Goal: Task Accomplishment & Management: Manage account settings

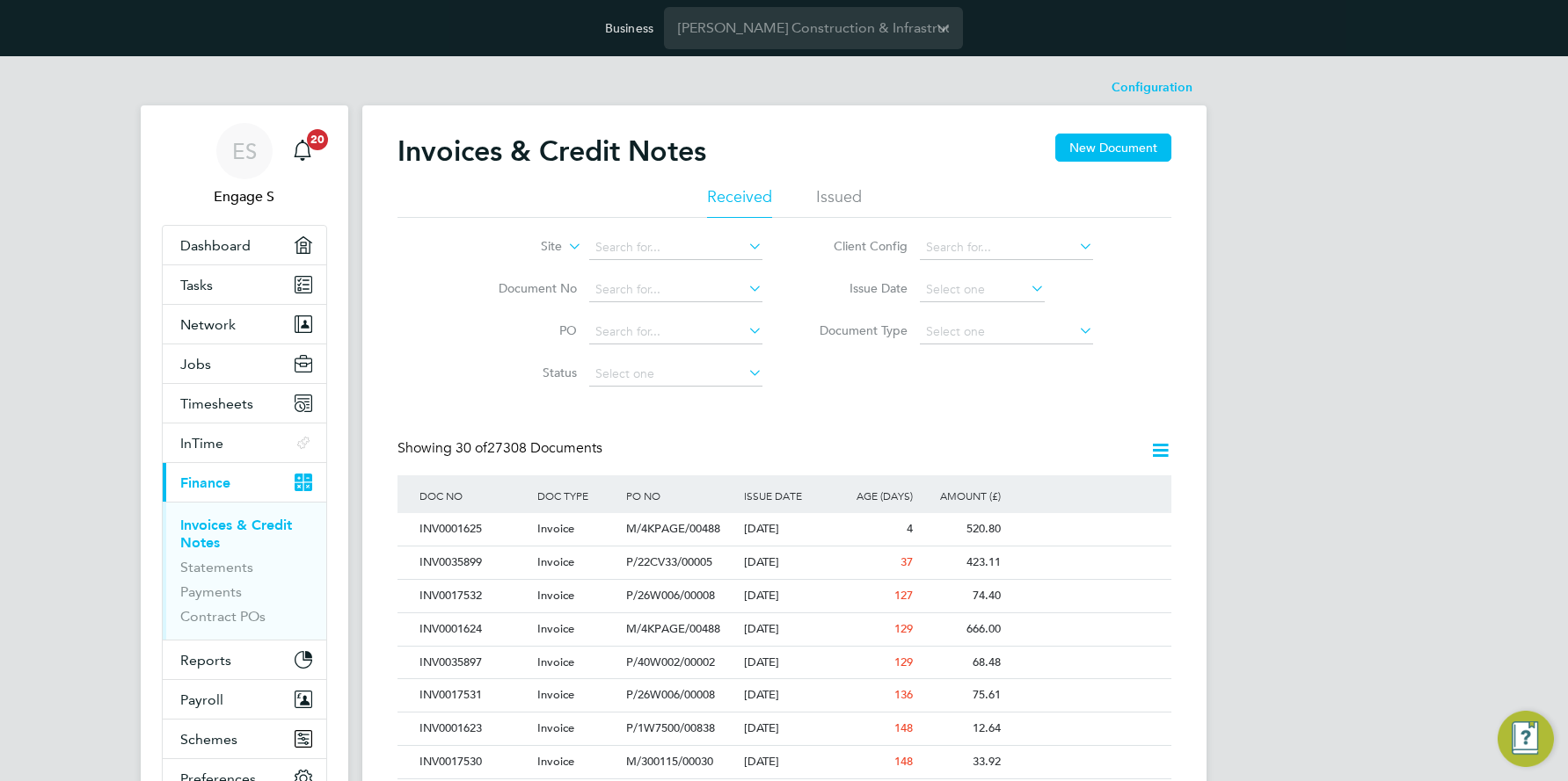
click at [745, 248] on icon at bounding box center [745, 245] width 0 height 24
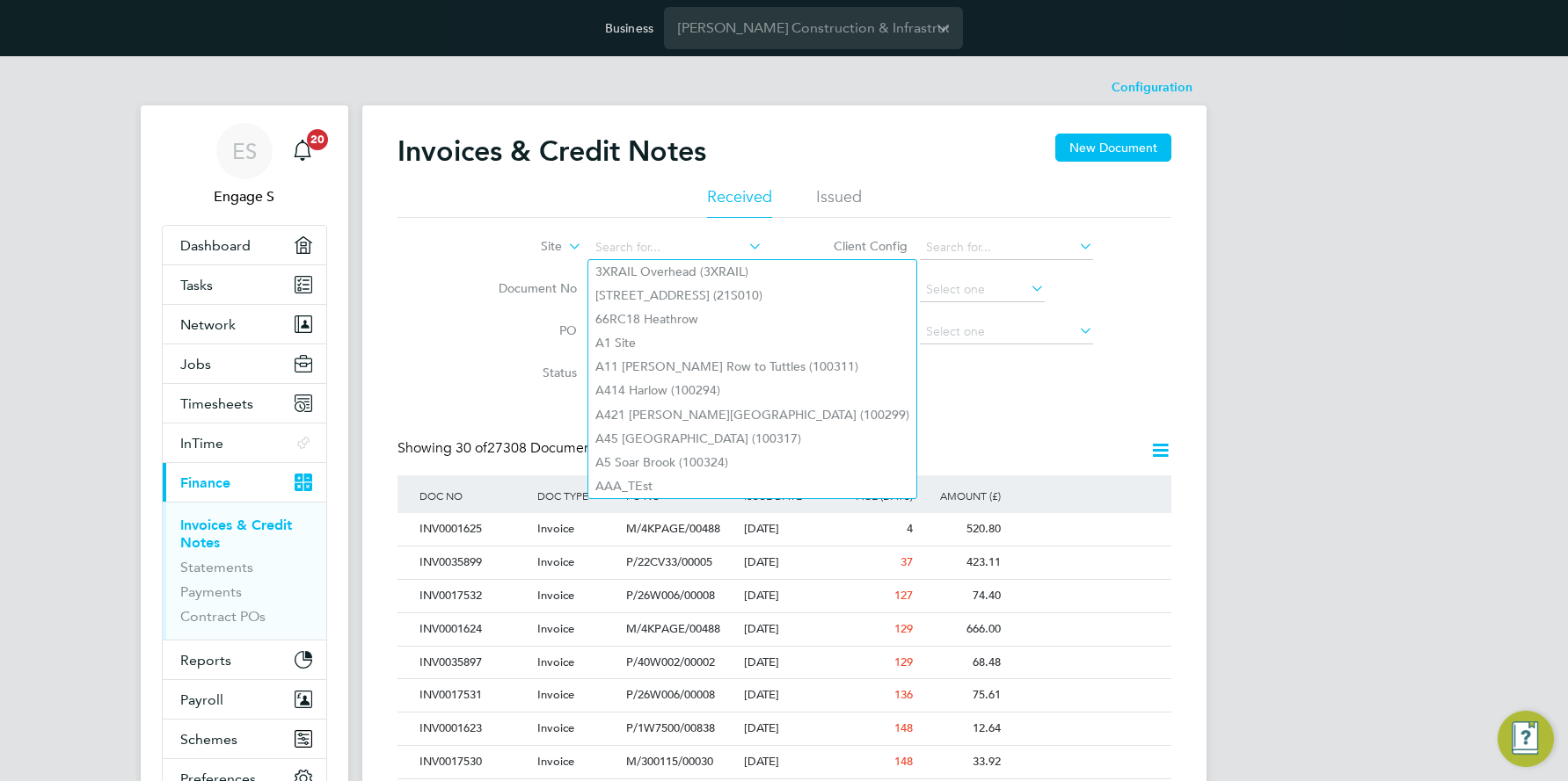
click at [565, 245] on icon at bounding box center [565, 241] width 0 height 15
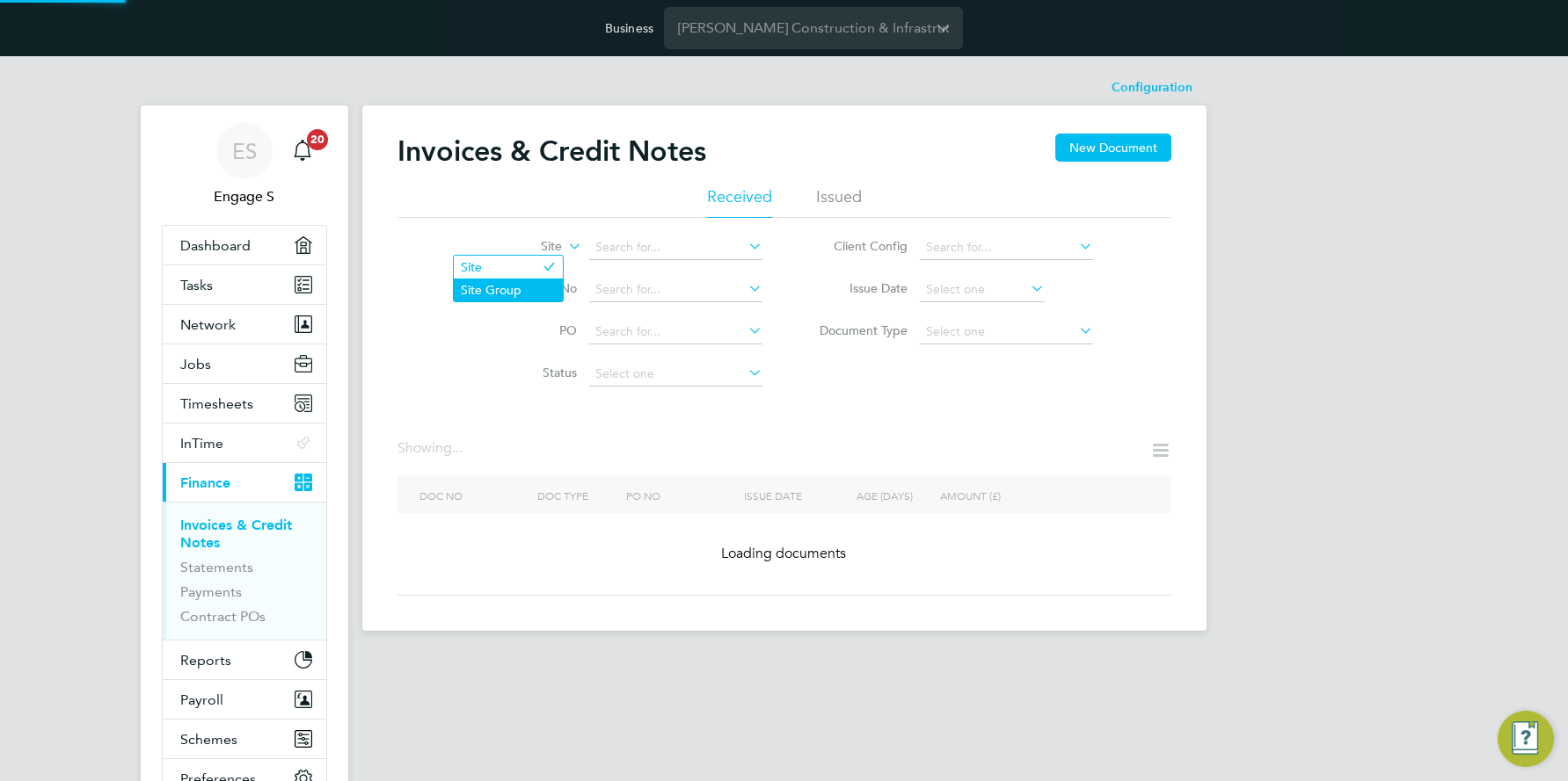
click at [514, 287] on li "Site Group" at bounding box center [508, 290] width 109 height 23
click at [745, 247] on icon at bounding box center [745, 245] width 0 height 24
click at [631, 451] on li "[GEOGRAPHIC_DATA]" at bounding box center [675, 462] width 175 height 24
type input "[GEOGRAPHIC_DATA]"
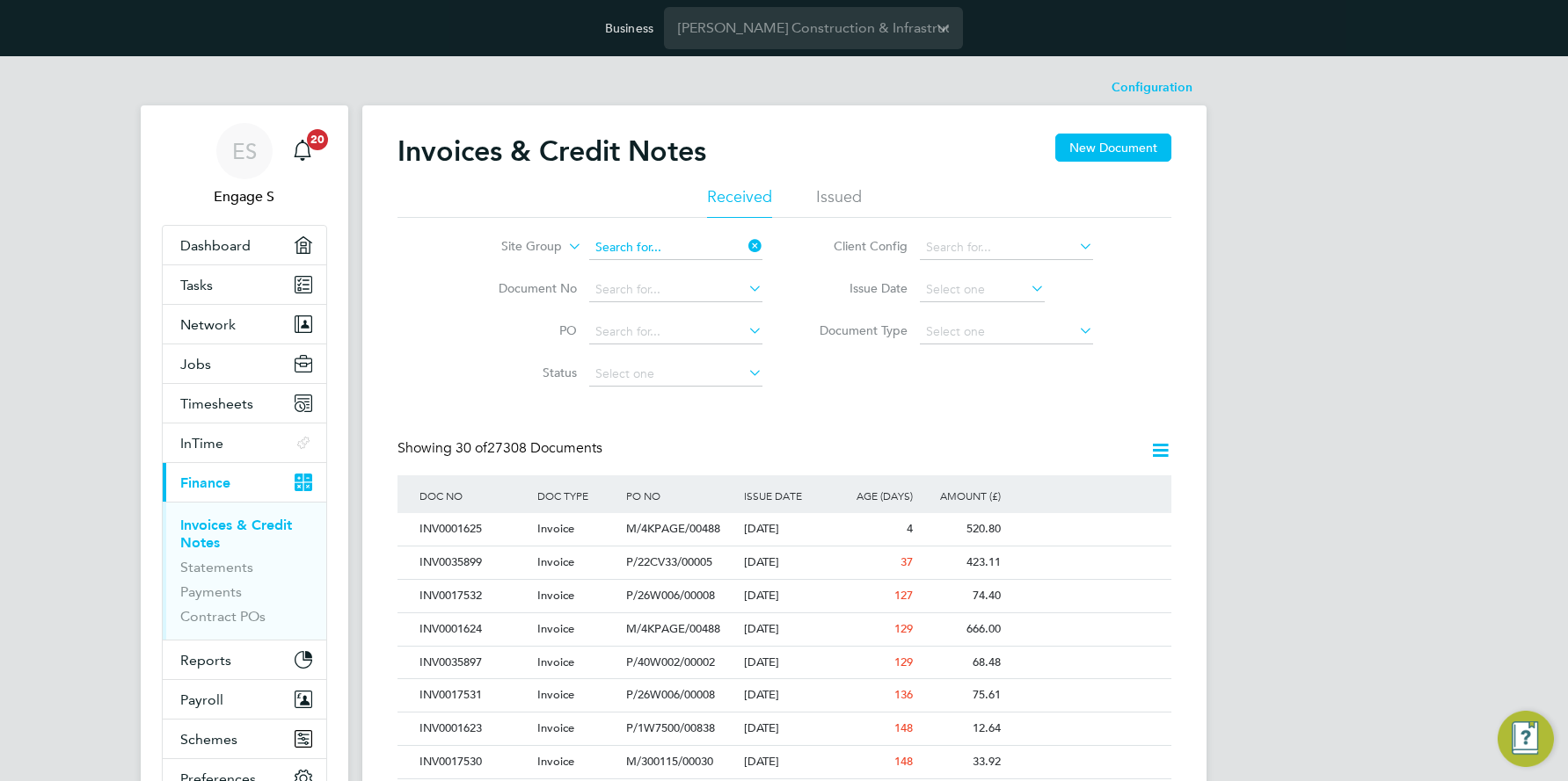
click at [724, 246] on input at bounding box center [675, 247] width 173 height 24
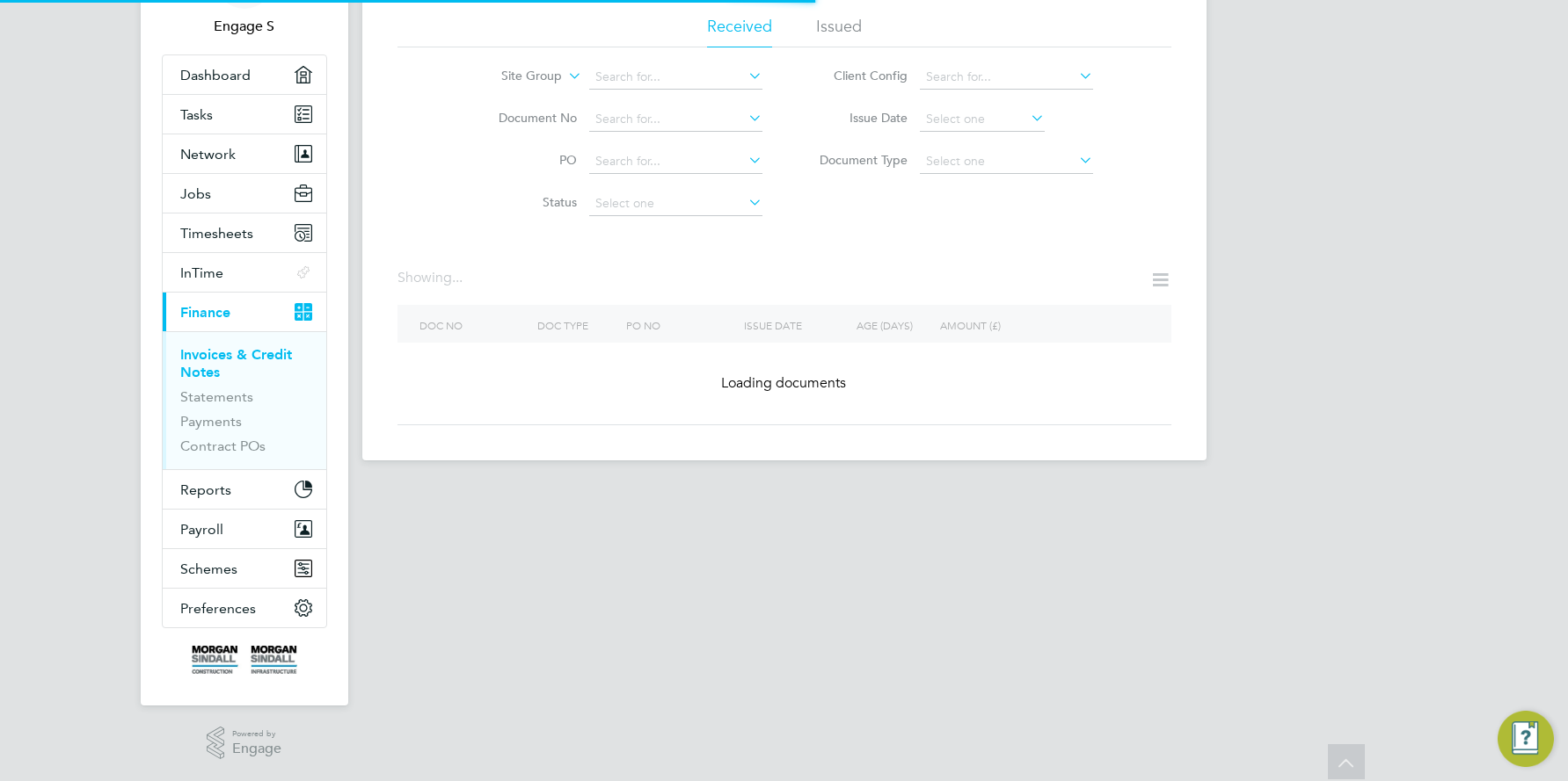
click at [647, 141] on li "[GEOGRAPHIC_DATA]" at bounding box center [675, 149] width 175 height 24
type input "[GEOGRAPHIC_DATA]"
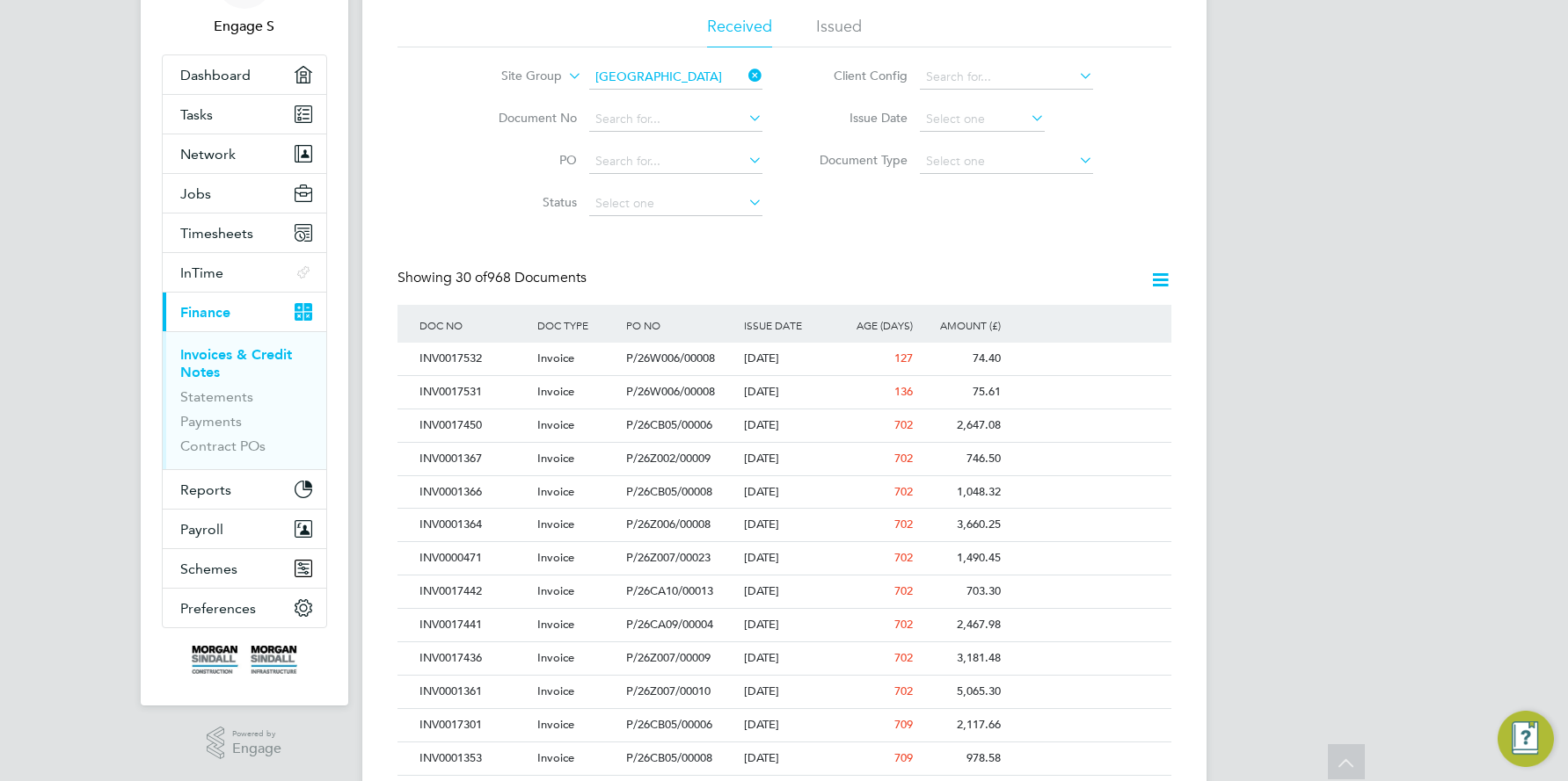
click at [1161, 276] on icon at bounding box center [1160, 280] width 22 height 22
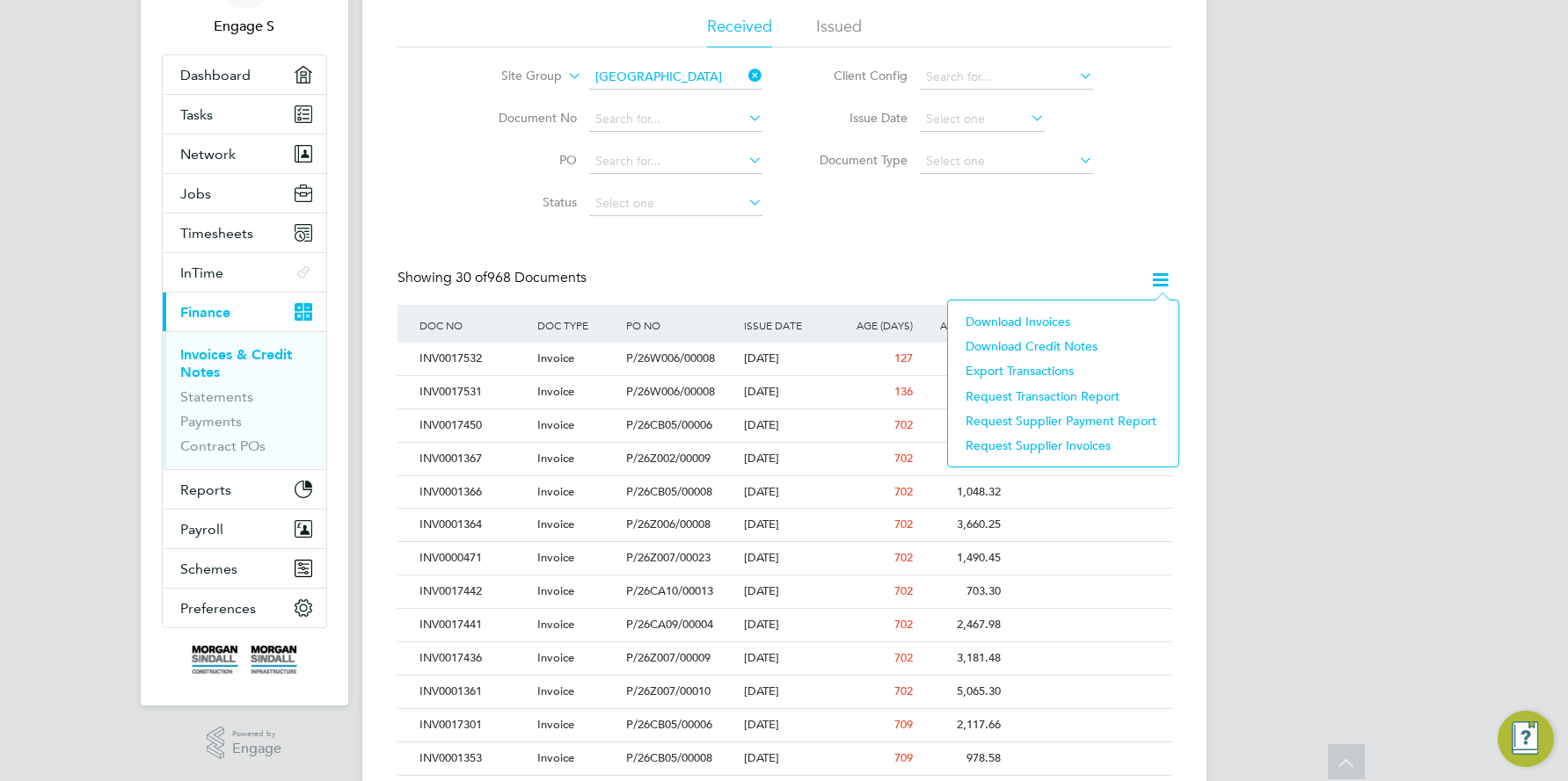
click at [1056, 319] on li "Download invoices" at bounding box center [1063, 321] width 213 height 24
